Goal: Information Seeking & Learning: Understand process/instructions

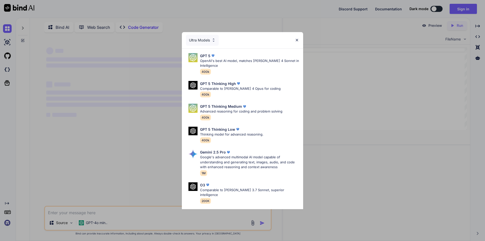
click at [231, 60] on p "OpenAI's best AI model, matches [PERSON_NAME] 4 Sonnet in Intelligence" at bounding box center [249, 63] width 99 height 10
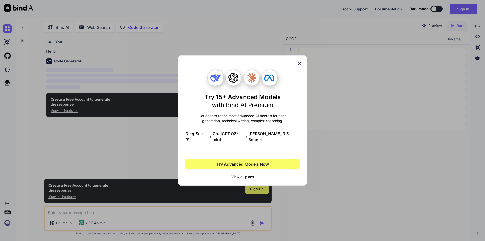
scroll to position [2, 0]
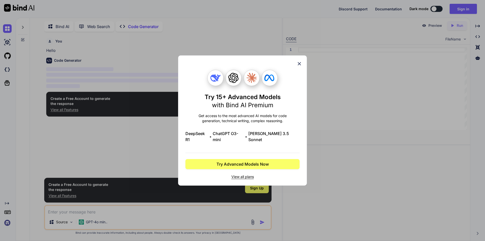
click at [301, 66] on icon at bounding box center [300, 64] width 6 height 6
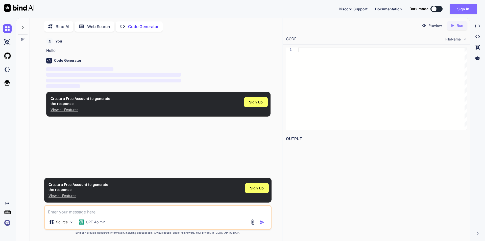
type textarea "x"
click at [470, 8] on button "Sign in" at bounding box center [463, 9] width 27 height 10
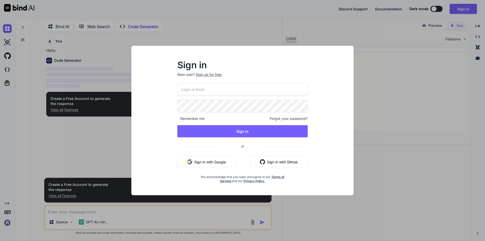
click at [202, 89] on input "email" at bounding box center [242, 89] width 130 height 12
type input "[EMAIL_ADDRESS][DOMAIN_NAME]"
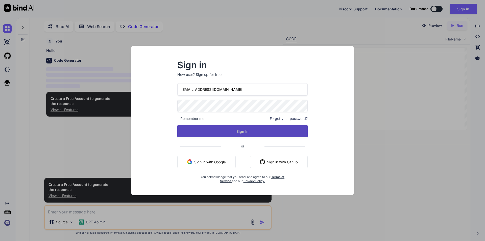
click at [239, 130] on button "Sign In" at bounding box center [242, 131] width 130 height 12
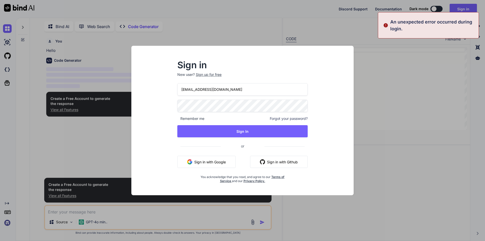
click at [175, 105] on div "Sign in New user? Sign up for free [EMAIL_ADDRESS][DOMAIN_NAME] Remember me For…" at bounding box center [242, 122] width 147 height 122
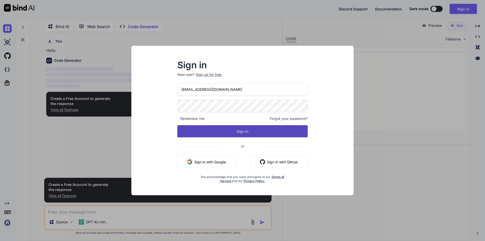
click at [246, 129] on button "Sign In" at bounding box center [242, 131] width 130 height 12
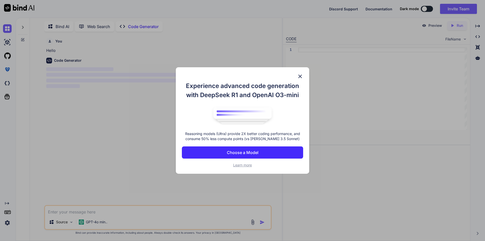
click at [242, 152] on p "Choose a Model" at bounding box center [243, 152] width 32 height 6
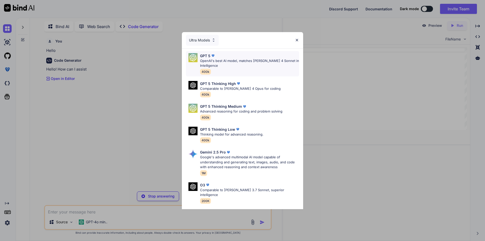
click at [231, 62] on p "OpenAI's best AI model, matches [PERSON_NAME] 4 Sonnet in Intelligence" at bounding box center [249, 63] width 99 height 10
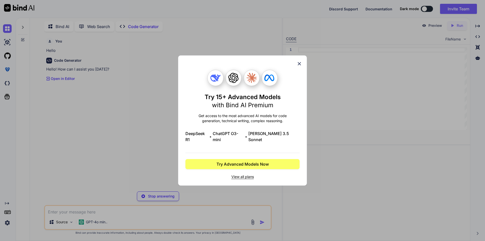
type textarea "x"
click at [301, 65] on icon at bounding box center [300, 64] width 6 height 6
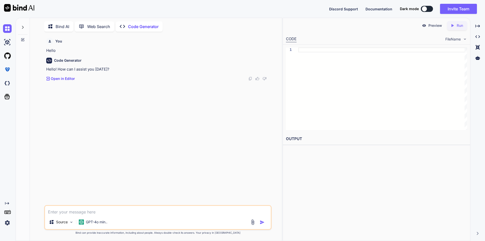
click at [105, 210] on textarea at bounding box center [158, 210] width 226 height 9
type textarea "w"
type textarea "x"
type textarea "wr"
type textarea "x"
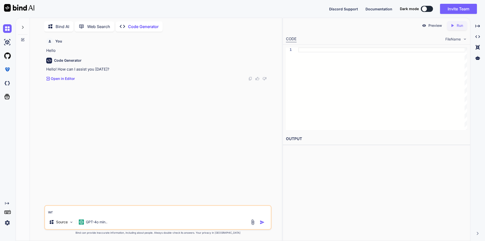
type textarea "wri"
type textarea "x"
type textarea "writ"
type textarea "x"
type textarea "write"
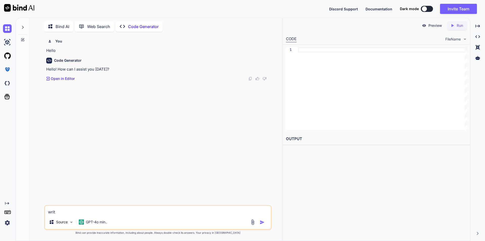
type textarea "x"
type textarea "write"
type textarea "x"
type textarea "write a"
type textarea "x"
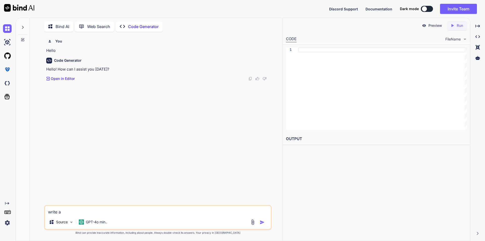
type textarea "write an"
type textarea "x"
type textarea "write an"
type textarea "x"
type textarea "write an x"
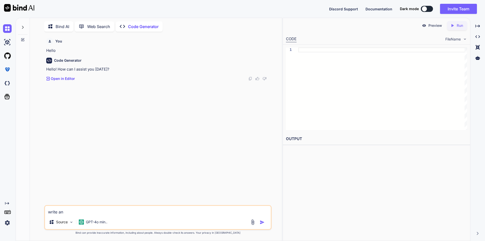
type textarea "x"
type textarea "write an xp"
type textarea "x"
type textarea "write an xpa"
type textarea "x"
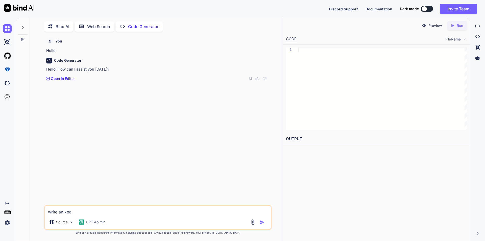
type textarea "write an xpat"
type textarea "x"
type textarea "write an xpath"
type textarea "x"
type textarea "write an xpath"
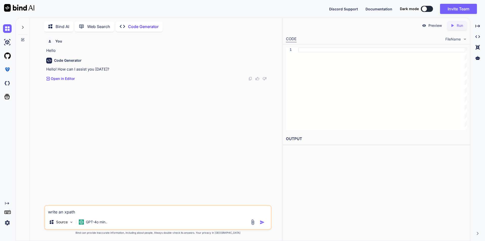
type textarea "x"
type textarea "write an xpath f"
type textarea "x"
type textarea "write an xpath fo"
type textarea "x"
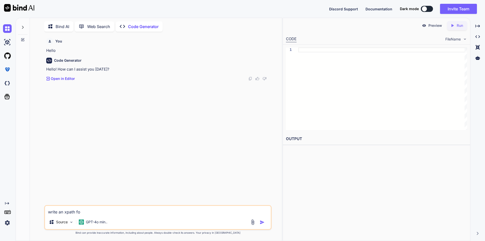
type textarea "write an xpath for"
type textarea "x"
type textarea "write an xpath for"
type textarea "x"
type textarea "write an xpath for f"
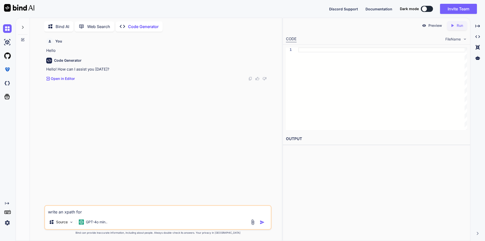
type textarea "x"
type textarea "write an xpath for fi"
type textarea "x"
type textarea "write an xpath for fin"
type textarea "x"
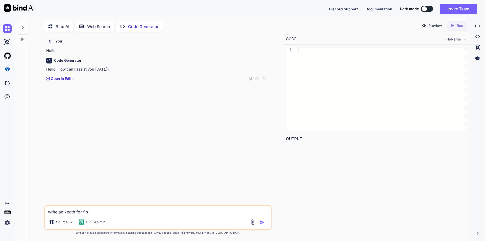
type textarea "write an xpath for find"
type textarea "x"
type textarea "write an xpath for findi"
type textarea "x"
type textarea "write an xpath for findin"
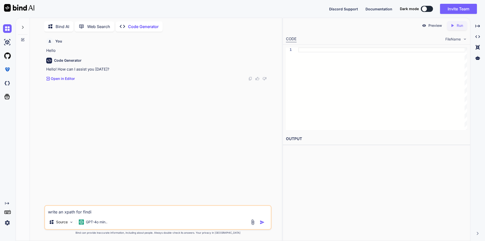
type textarea "x"
type textarea "write an xpath for finding"
type textarea "x"
type textarea "write an xpath for finding"
type textarea "x"
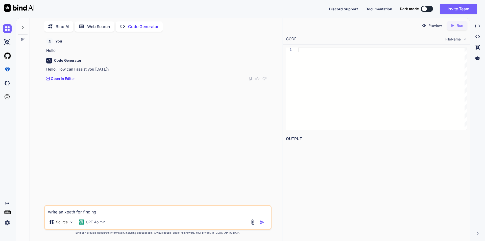
type textarea "write an xpath for finding o"
type textarea "x"
type textarea "write an xpath for finding ou"
type textarea "x"
type textarea "write an xpath for finding out"
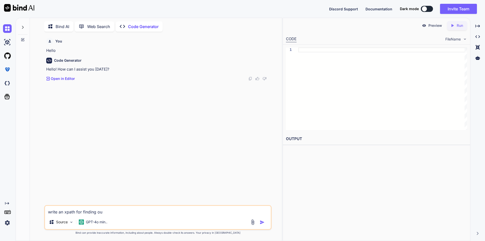
type textarea "x"
type textarea "write an xpath for finding out"
type textarea "x"
type textarea "write an xpath for finding out w"
type textarea "x"
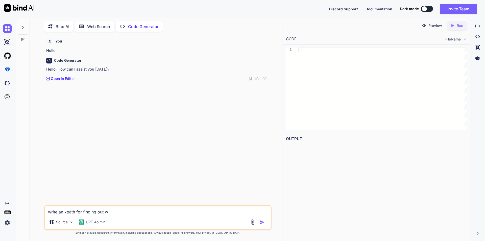
type textarea "write an xpath for finding out we"
type textarea "x"
type textarea "write an xpath for finding out web"
type textarea "x"
type textarea "write an xpath for finding out webe"
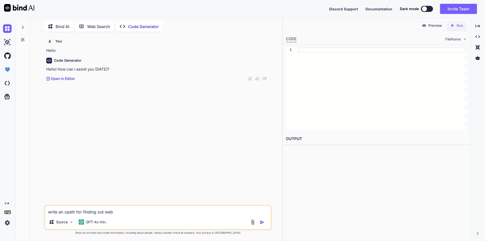
type textarea "x"
type textarea "write an xpath for finding out [PERSON_NAME]"
type textarea "x"
type textarea "write an xpath for finding out webele"
type textarea "x"
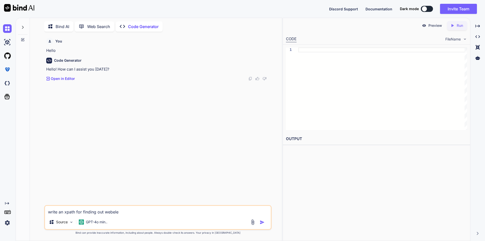
type textarea "write an xpath for finding out webelem"
type textarea "x"
type textarea "write an xpath for finding out webeleme"
type textarea "x"
type textarea "write an xpath for finding out webelemen"
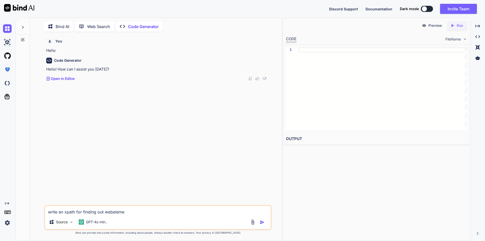
type textarea "x"
type textarea "write an xpath for finding out webelement"
type textarea "x"
type textarea "write an xpath for finding out webelements"
type textarea "x"
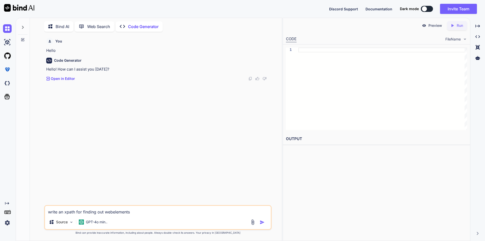
type textarea "write an xpath for finding out webelements"
type textarea "x"
type textarea "write an xpath for finding out webelements i"
type textarea "x"
type textarea "write an xpath for finding out webelements in"
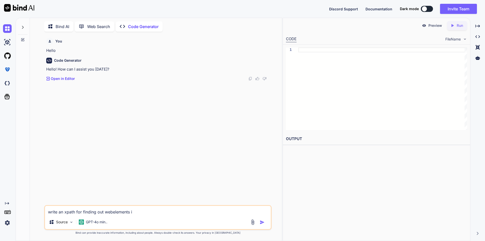
type textarea "x"
type textarea "write an xpath for finding out webelements in"
type textarea "x"
type textarea "write an xpath for finding out webelements in a"
type textarea "x"
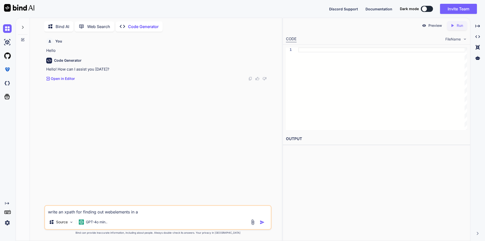
type textarea "write an xpath for finding out webelements in a"
type textarea "x"
type textarea "write an xpath for finding out webelements in a e"
type textarea "x"
type textarea "write an xpath for finding out webelements in a ec"
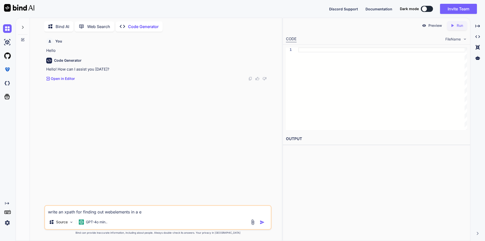
type textarea "x"
type textarea "write an xpath for finding out webelements in a eco"
type textarea "x"
type textarea "write an xpath for finding out webelements in a ecom"
type textarea "x"
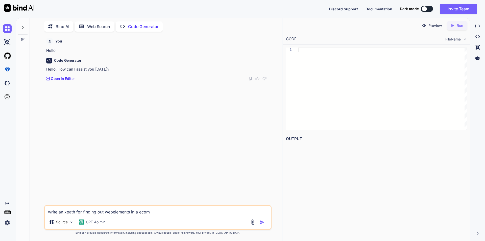
type textarea "write an xpath for finding out webelements in a ecomm"
type textarea "x"
type textarea "write an xpath for finding out webelements in a ecomme"
type textarea "x"
type textarea "write an xpath for finding out webelements in a ecommer"
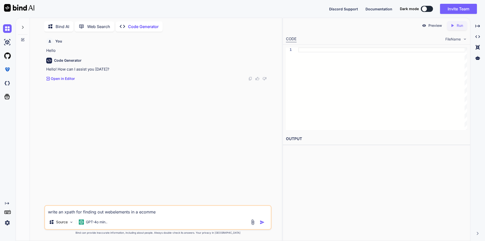
type textarea "x"
type textarea "write an xpath for finding out webelements in a ecommere"
type textarea "x"
type textarea "write an xpath for finding out webelements in a ecommer"
type textarea "x"
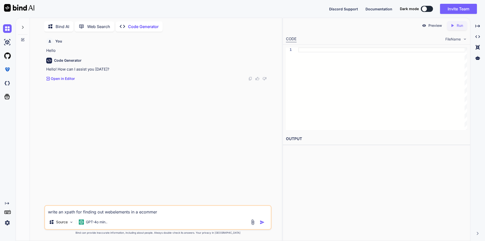
type textarea "write an xpath for finding out webelements in a ecommerc"
type textarea "x"
type textarea "write an xpath for finding out webelements in a ecommerce"
type textarea "x"
type textarea "write an xpath for finding out webelements in a ecommerce"
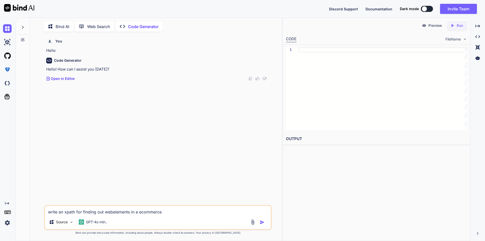
type textarea "x"
type textarea "write an xpath for finding out webelements in a ecommerce w"
type textarea "x"
type textarea "write an xpath for finding out webelements in a ecommerce we"
type textarea "x"
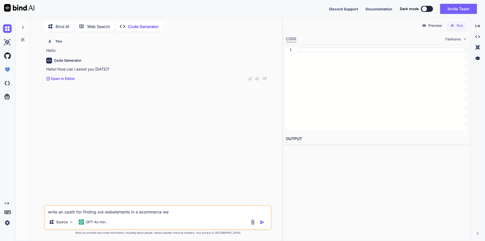
type textarea "write an xpath for finding out webelements in a ecommerce web"
type textarea "x"
type textarea "write an xpath for finding out webelements in a ecommerce webs"
type textarea "x"
type textarea "write an xpath for finding out webelements in a ecommerce websi"
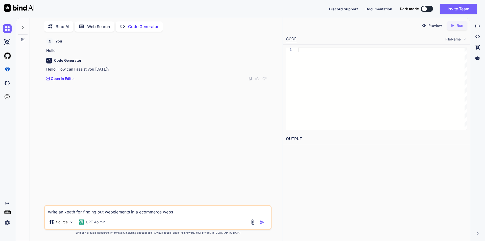
type textarea "x"
type textarea "write an xpath for finding out webelements in a ecommerce websit"
type textarea "x"
type textarea "write an xpath for finding out webelements in a ecommerce website"
type textarea "x"
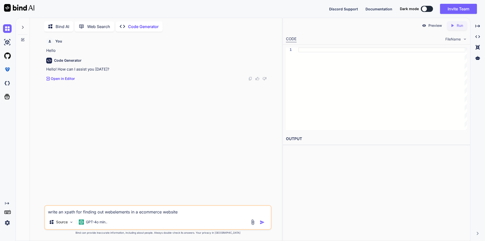
type textarea "write an xpath for finding out webelements in a ecommerce website"
type textarea "x"
type textarea "write an xpath for finding out webelements in a ecommerce website w"
type textarea "x"
type textarea "write an xpath for finding out webelements in a ecommerce website wh"
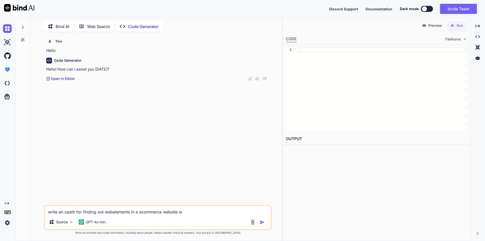
type textarea "x"
type textarea "write an xpath for finding out webelements in a ecommerce website who"
type textarea "x"
type textarea "write an xpath for finding out webelements in a ecommerce website whos"
type textarea "x"
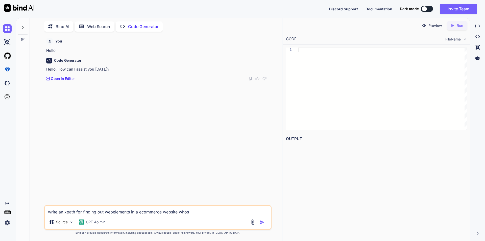
type textarea "write an xpath for finding out webelements in a ecommerce website whose"
type textarea "x"
type textarea "write an xpath for finding out webelements in a ecommerce website whose"
type textarea "x"
type textarea "write an xpath for finding out webelements in a ecommerce website whose p"
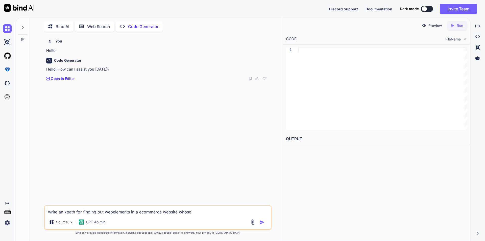
type textarea "x"
type textarea "write an xpath for finding out webelements in a ecommerce website whose pr"
type textarea "x"
type textarea "write an xpath for finding out webelements in a ecommerce website whose pri"
type textarea "x"
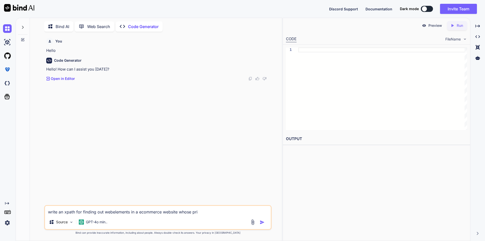
type textarea "write an xpath for finding out webelements in a ecommerce website whose pric"
type textarea "x"
type textarea "write an xpath for finding out webelements in a ecommerce website whose price"
type textarea "x"
type textarea "write an xpath for finding out webelements in a ecommerce website whose price"
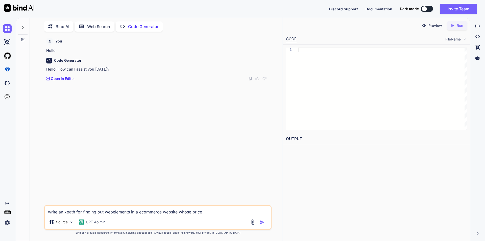
type textarea "x"
type textarea "write an xpath for finding out webelements in a ecommerce website whose price i"
type textarea "x"
type textarea "write an xpath for finding out webelements in a ecommerce website whose price is"
type textarea "x"
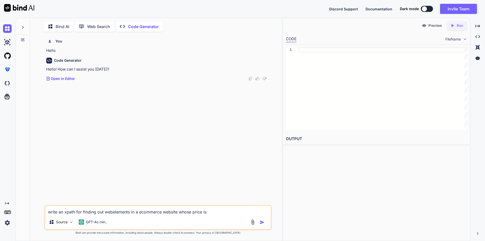
type textarea "write an xpath for finding out webelements in a ecommerce website whose price is"
type textarea "x"
type textarea "write an xpath for finding out webelements in a ecommerce website whose price i…"
type textarea "x"
type textarea "write an xpath for finding out webelements in a ecommerce website whose price i…"
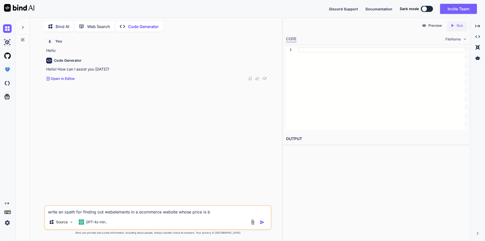
type textarea "x"
type textarea "write an xpath for finding out webelements in a ecommerce website whose price i…"
type textarea "x"
type textarea "write an xpath for finding out webelements in a ecommerce website whose price i…"
type textarea "x"
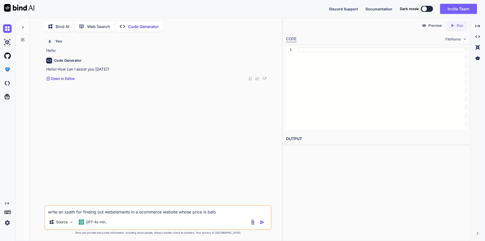
type textarea "write an xpath for finding out webelements in a ecommerce website whose price i…"
type textarea "x"
type textarea "write an xpath for finding out webelements in a ecommerce website whose price i…"
type textarea "x"
type textarea "write an xpath for finding out webelements in a ecommerce website whose price i…"
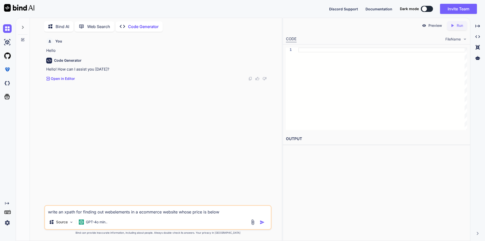
type textarea "x"
type textarea "write an xpath for finding out webelements in a ecommerce website whose price i…"
type textarea "x"
type textarea "write an xpath for finding out webelements in a ecommerce website whose price i…"
type textarea "x"
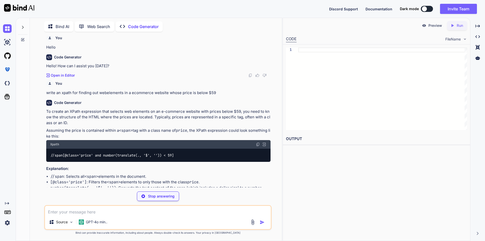
scroll to position [15, 0]
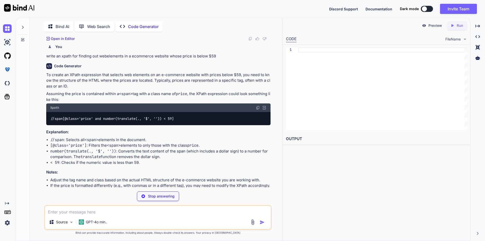
type textarea "x"
type textarea "//span[@class='price' and number(translate(., '$', '')) < 59]"
type textarea "x"
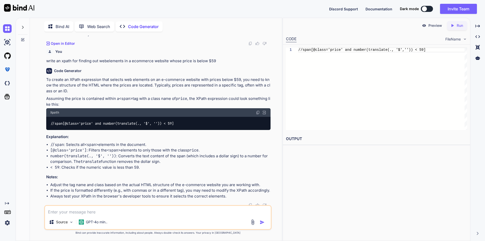
scroll to position [37, 0]
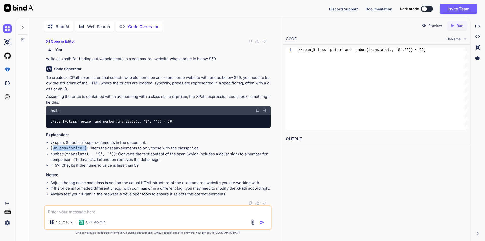
drag, startPoint x: 53, startPoint y: 148, endPoint x: 86, endPoint y: 147, distance: 32.9
click at [86, 147] on code "[@class='price']" at bounding box center [68, 148] width 36 height 5
click at [204, 148] on li "[@class='price'] : Filters the <span> elements to only those with the class pri…" at bounding box center [160, 148] width 220 height 6
click at [142, 165] on li "< 59 : Checks if the numeric value is less than 59." at bounding box center [160, 165] width 220 height 6
